Goal: Task Accomplishment & Management: Complete application form

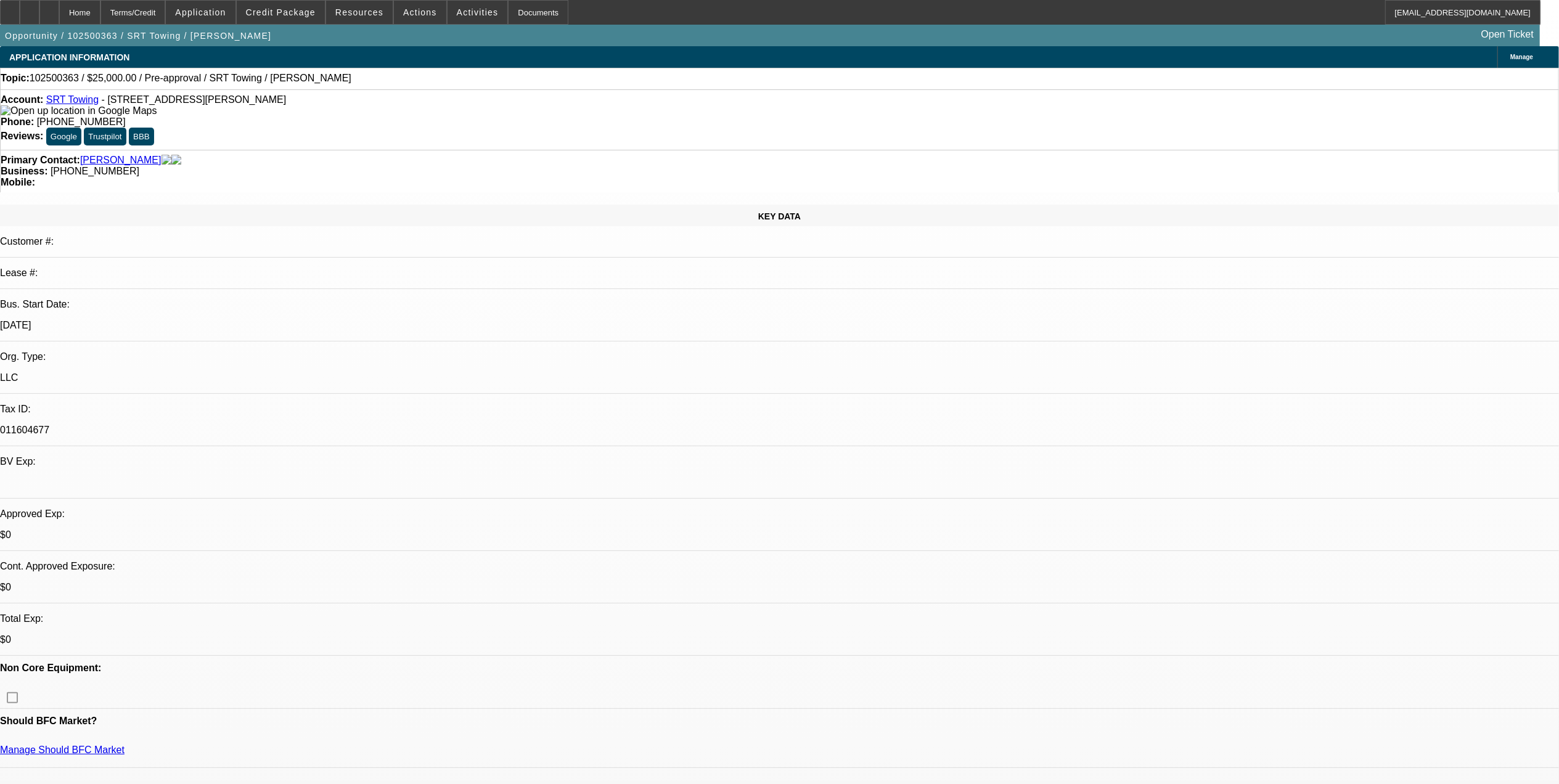
select select "0"
select select "2"
select select "0.1"
select select "4"
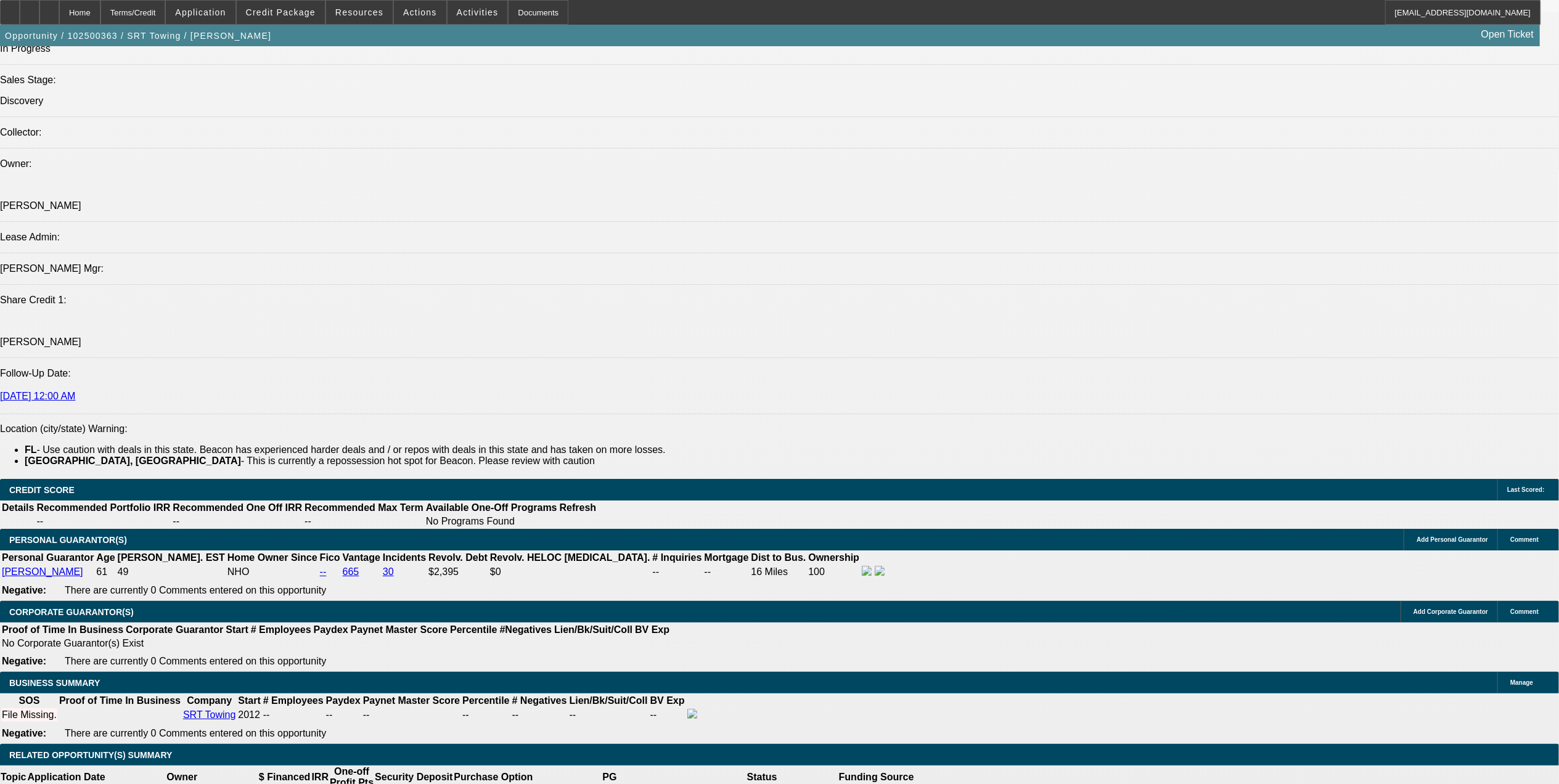
scroll to position [1479, 0]
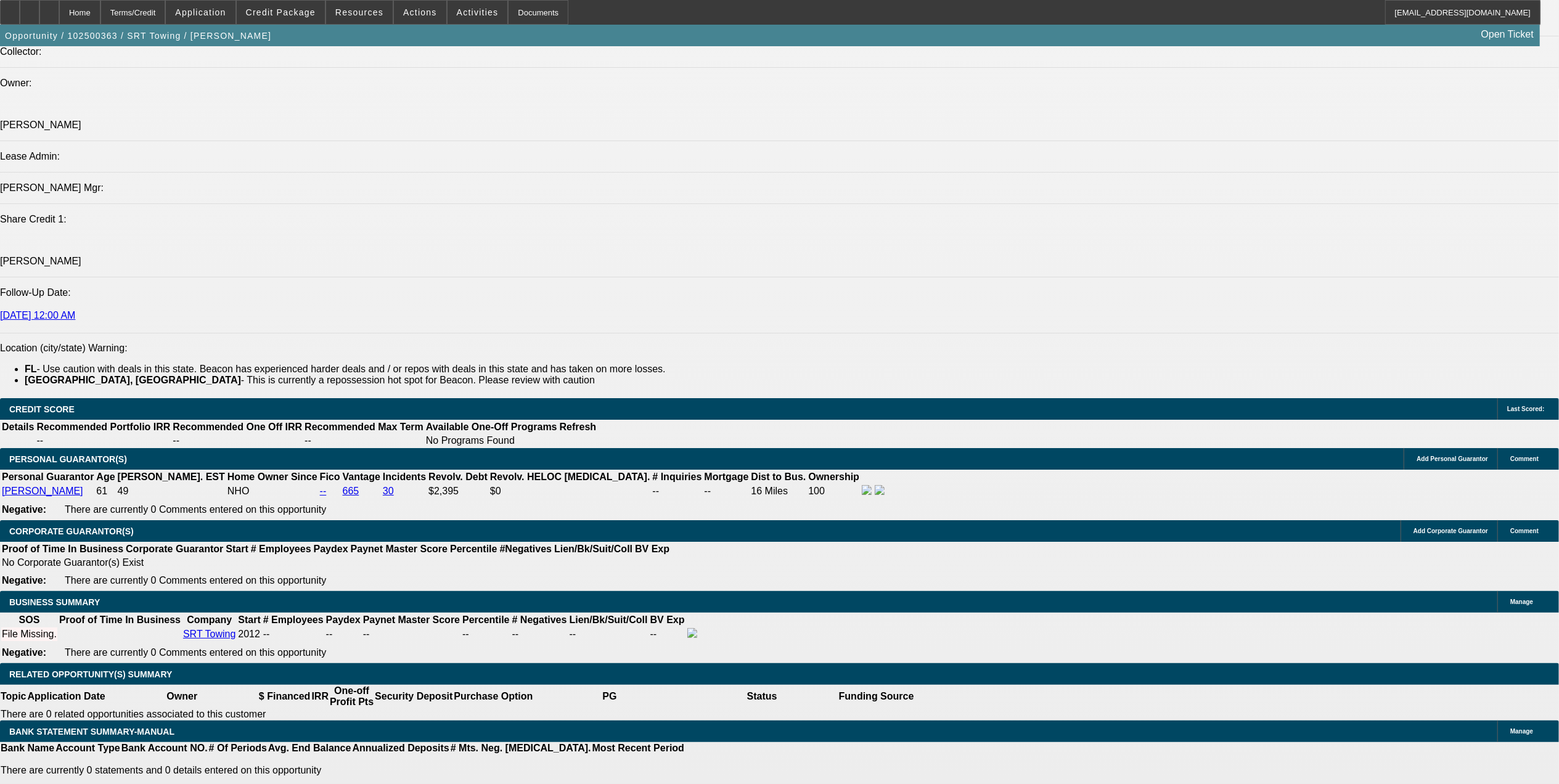
type input "$0.00"
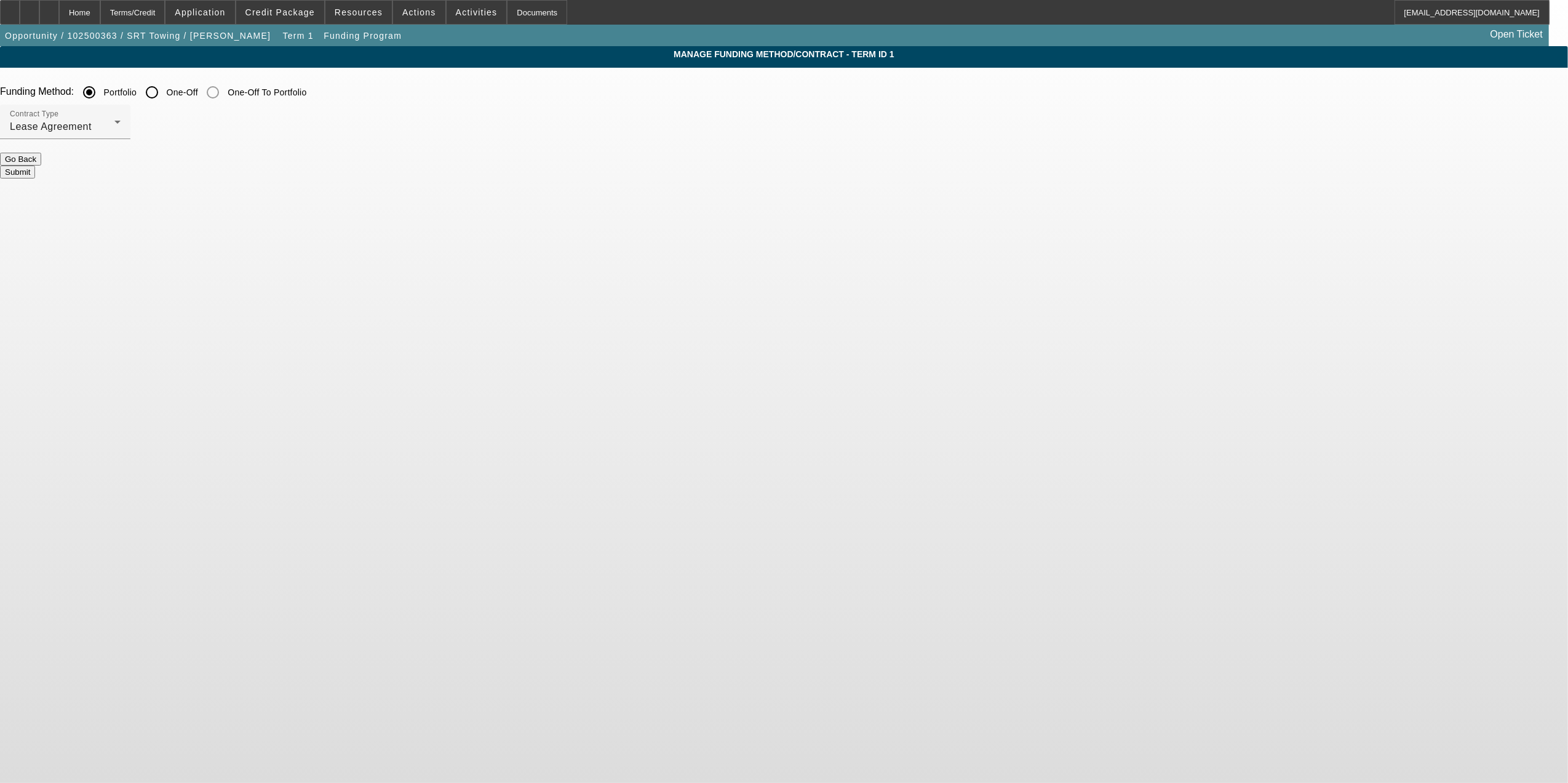
click at [164, 86] on input "One-Off" at bounding box center [151, 92] width 24 height 24
radio input "true"
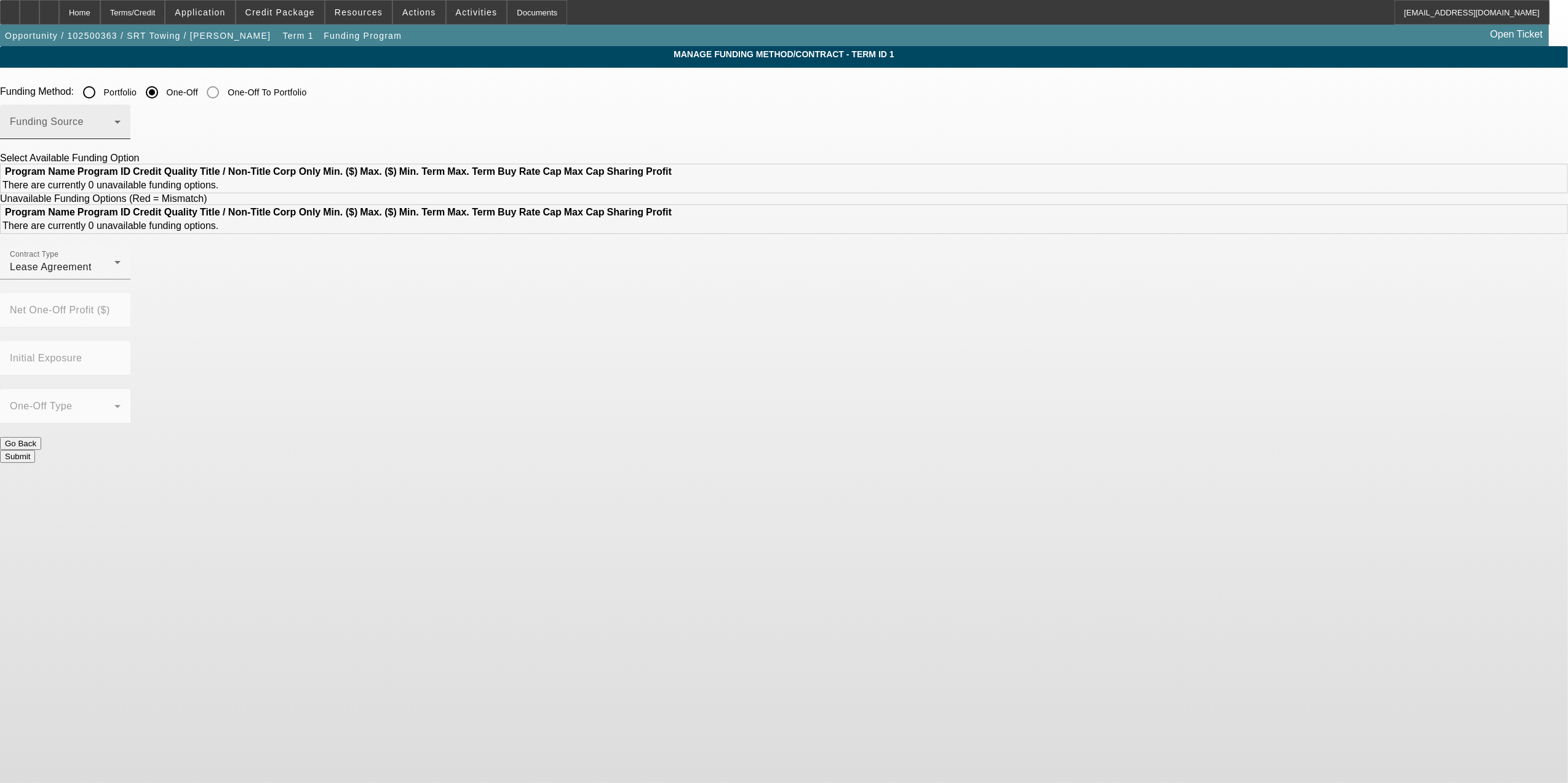
click at [121, 139] on div "Funding Source" at bounding box center [65, 122] width 111 height 34
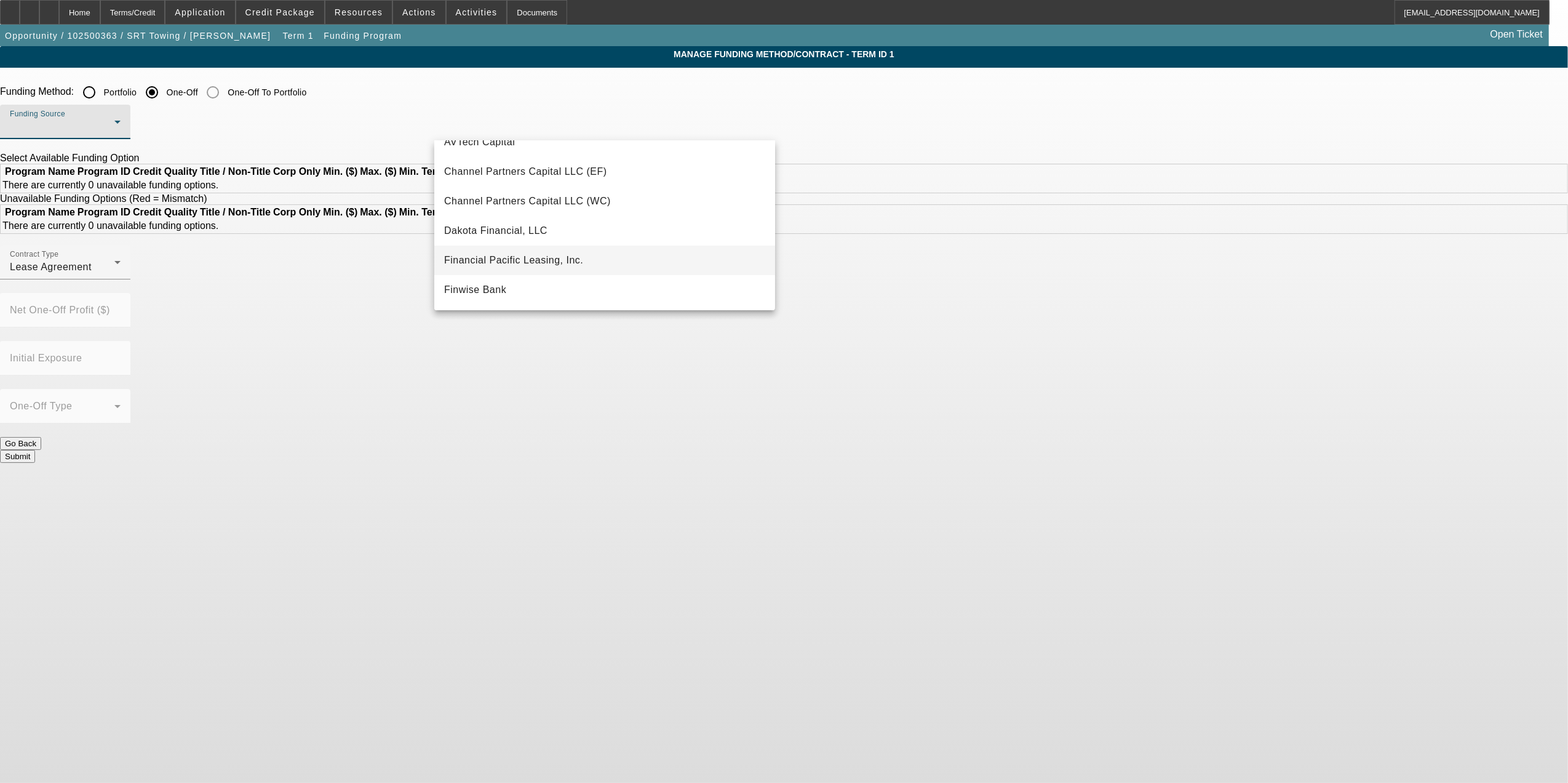
scroll to position [20, 0]
click at [636, 219] on mat-option "Channel Partners Capital LLC (WC)" at bounding box center [605, 229] width 340 height 30
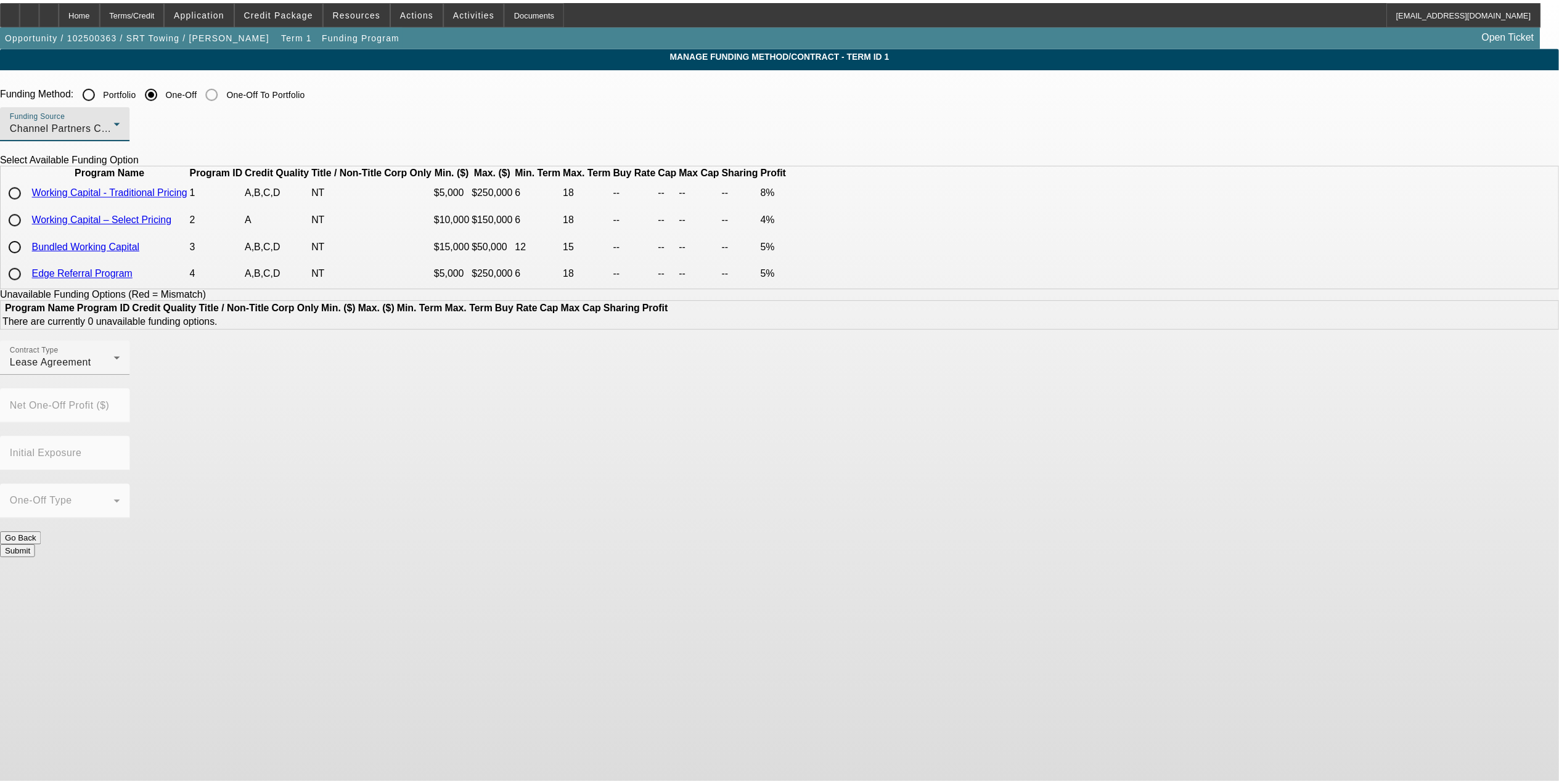
scroll to position [0, 0]
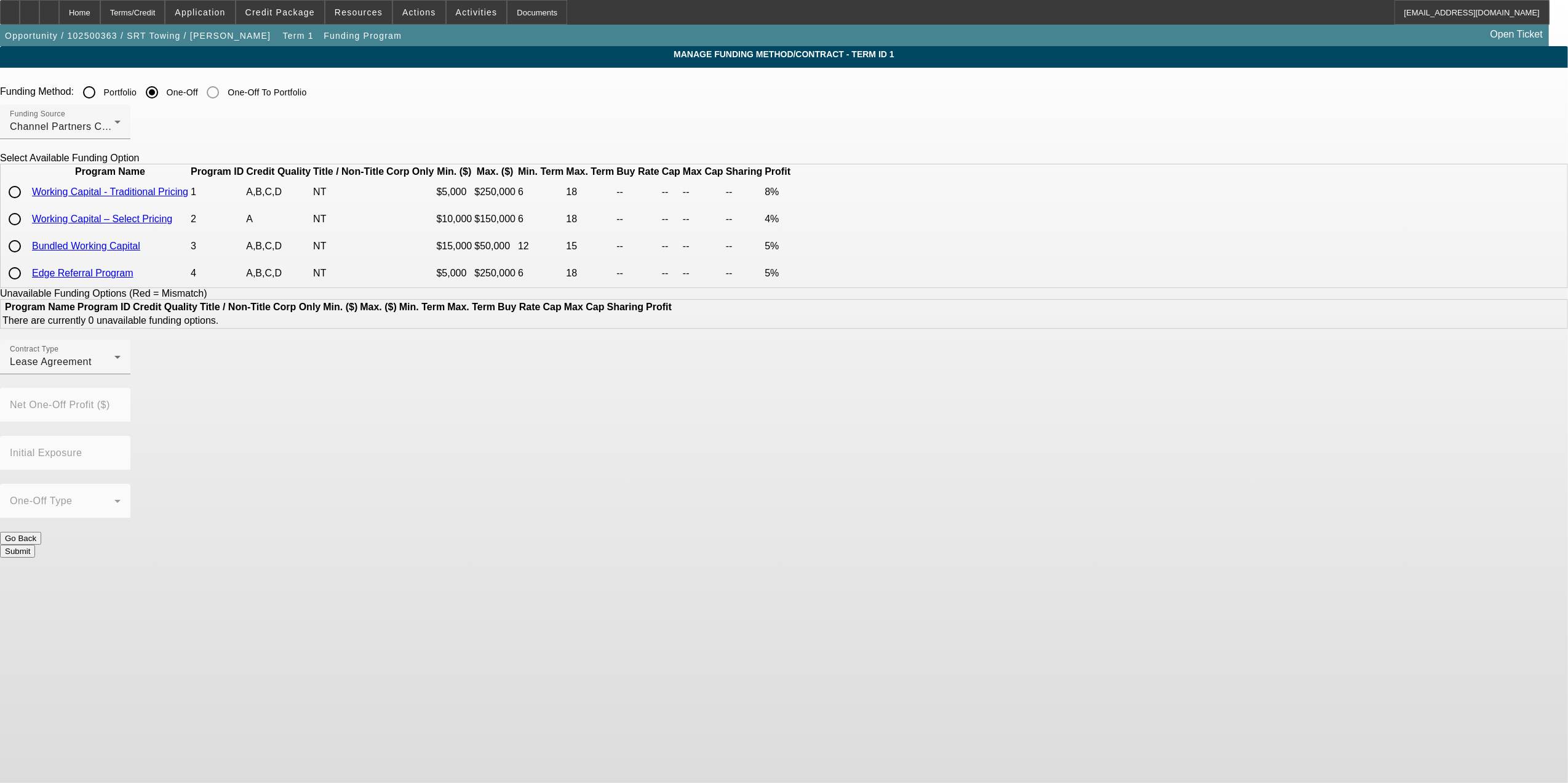
click at [189, 205] on td "Working Capital - Traditional Pricing" at bounding box center [110, 191] width 157 height 26
click at [30, 205] on td at bounding box center [16, 191] width 28 height 26
click at [27, 204] on input "radio" at bounding box center [14, 191] width 24 height 24
radio input "true"
click at [35, 593] on button "Submit" at bounding box center [17, 599] width 35 height 13
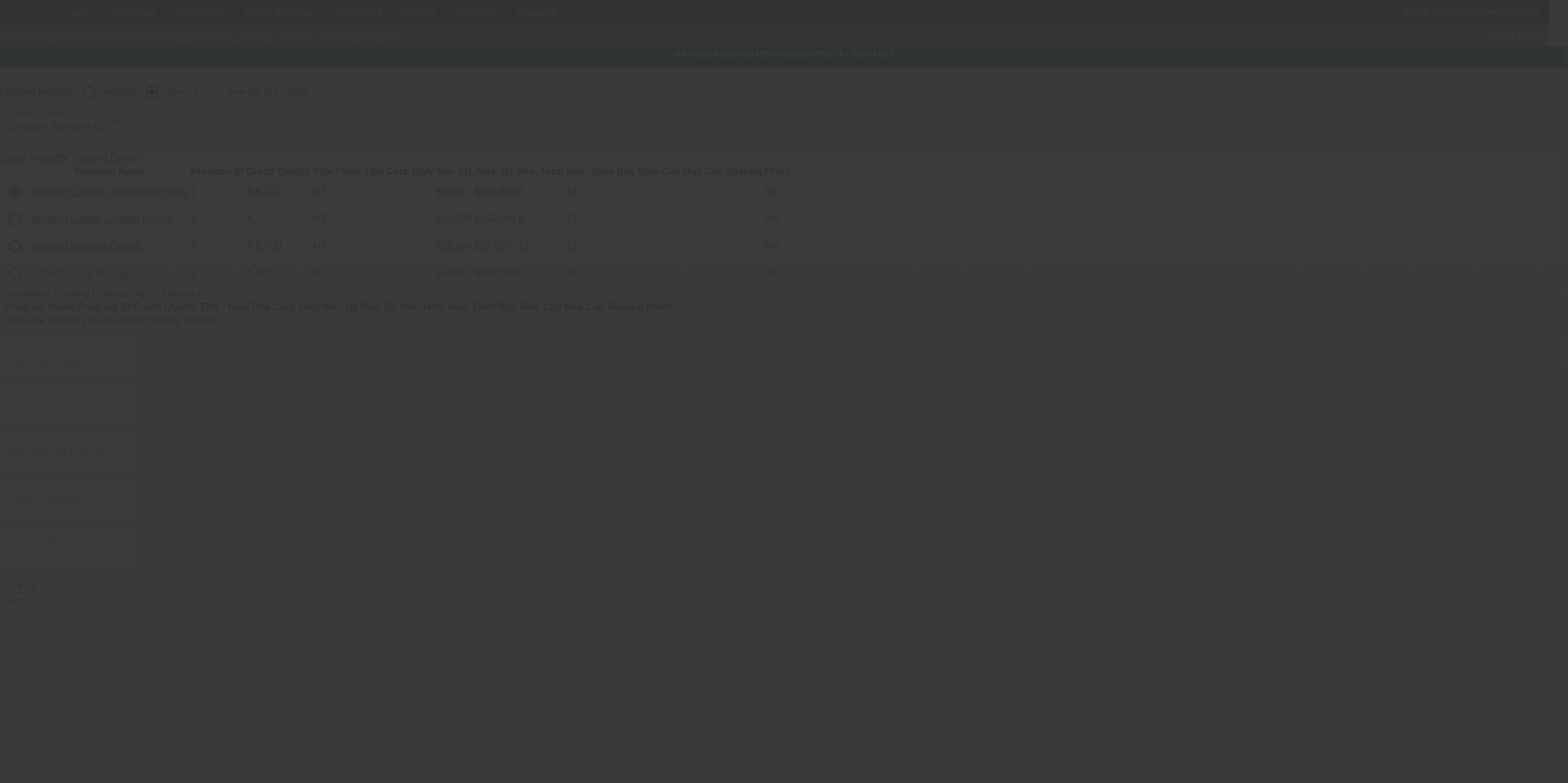
radio input "true"
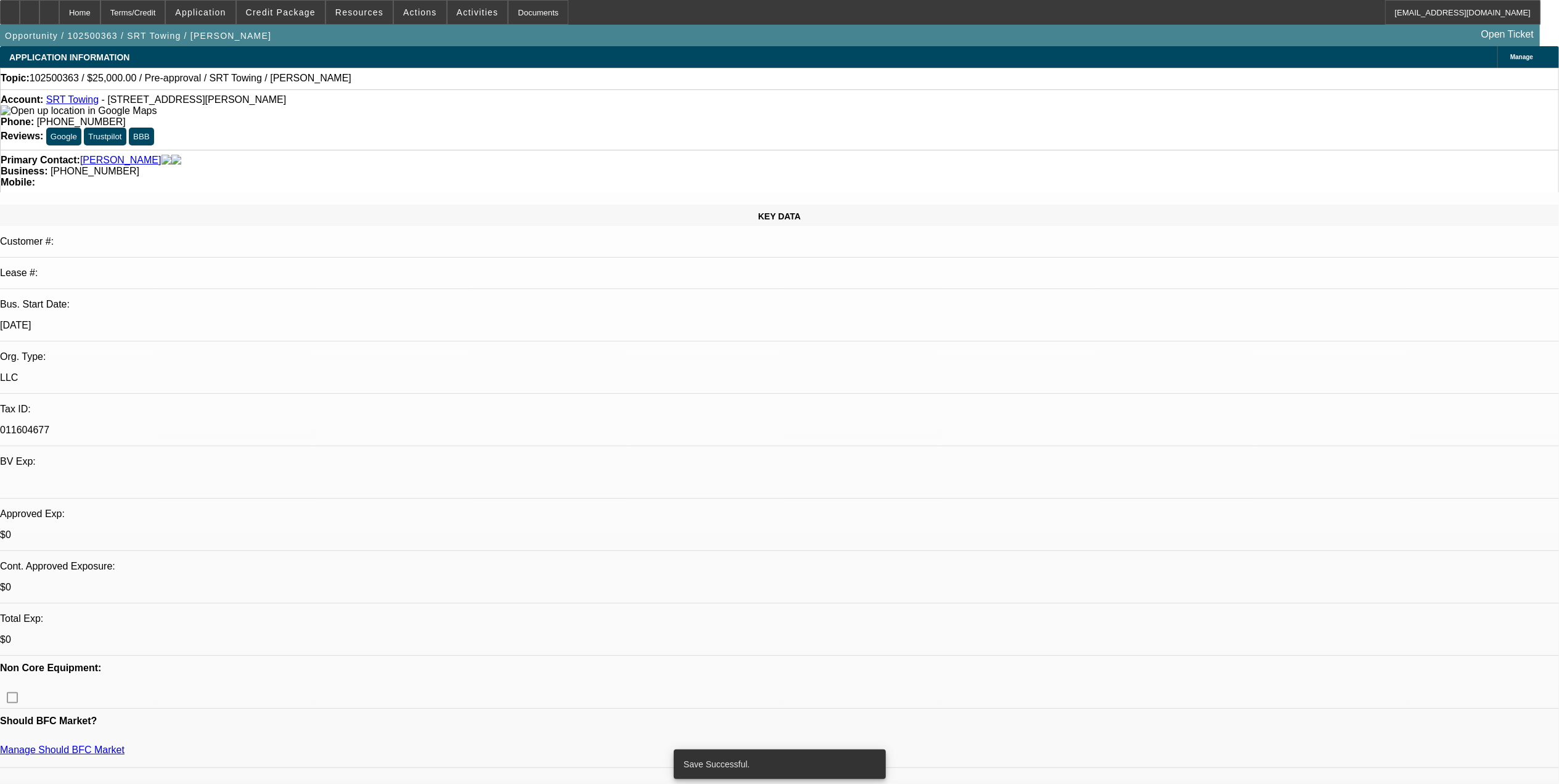
select select "0"
select select "2"
select select "0.1"
select select "4"
